Goal: Task Accomplishment & Management: Manage account settings

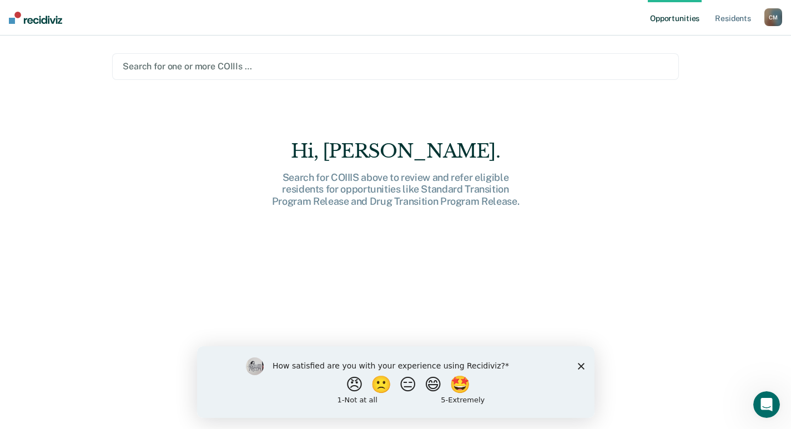
click at [777, 18] on div "C M" at bounding box center [774, 17] width 18 height 18
click at [707, 71] on link "Log Out" at bounding box center [728, 72] width 89 height 9
